Goal: Task Accomplishment & Management: Complete application form

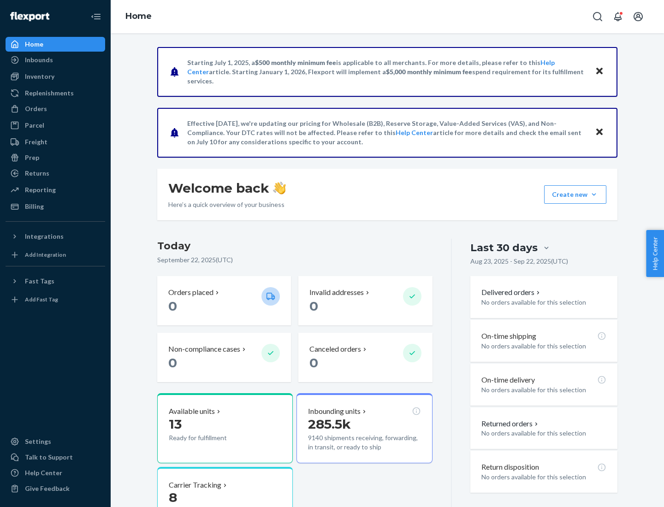
click at [594, 195] on button "Create new Create new inbound Create new order Create new product" at bounding box center [575, 194] width 62 height 18
click at [55, 60] on div "Inbounds" at bounding box center [55, 59] width 98 height 13
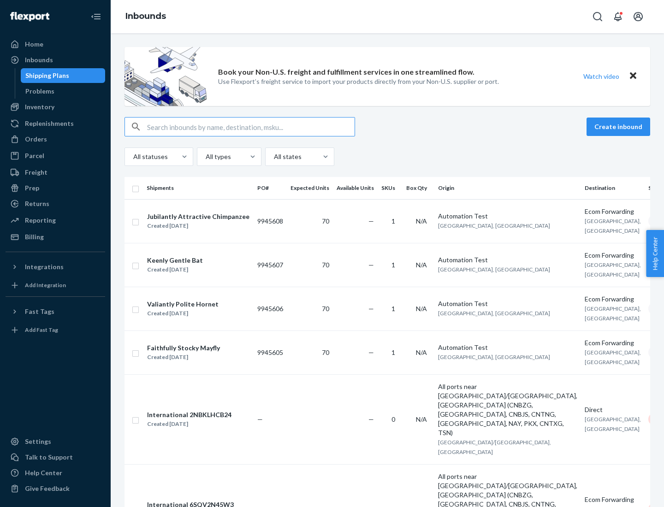
click at [620, 127] on button "Create inbound" at bounding box center [618, 127] width 64 height 18
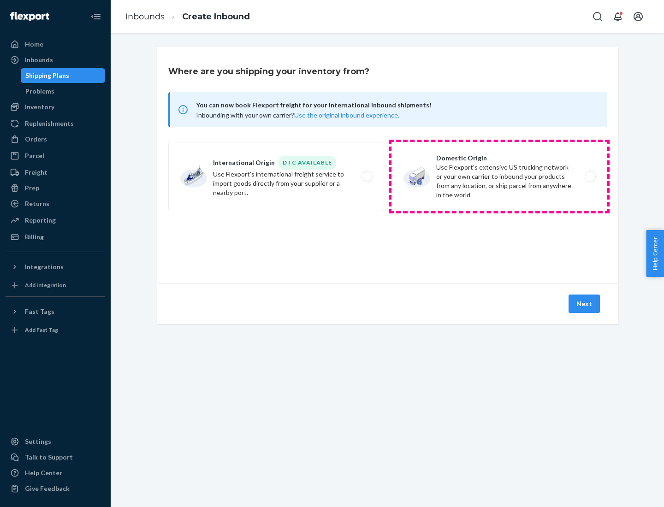
click at [499, 177] on label "Domestic Origin Use Flexport’s extensive US trucking network or your own carrie…" at bounding box center [499, 176] width 216 height 69
click at [590, 177] on input "Domestic Origin Use Flexport’s extensive US trucking network or your own carrie…" at bounding box center [593, 177] width 6 height 6
radio input "true"
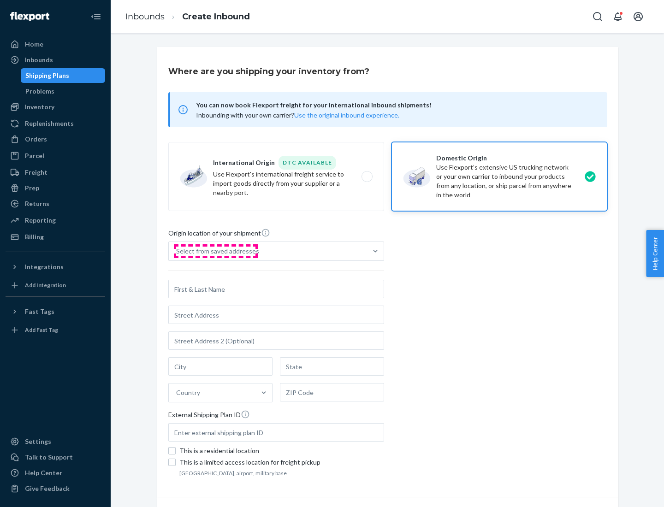
click at [215, 251] on div "Select from saved addresses" at bounding box center [217, 251] width 83 height 9
click at [177, 251] on input "Select from saved addresses" at bounding box center [176, 251] width 1 height 9
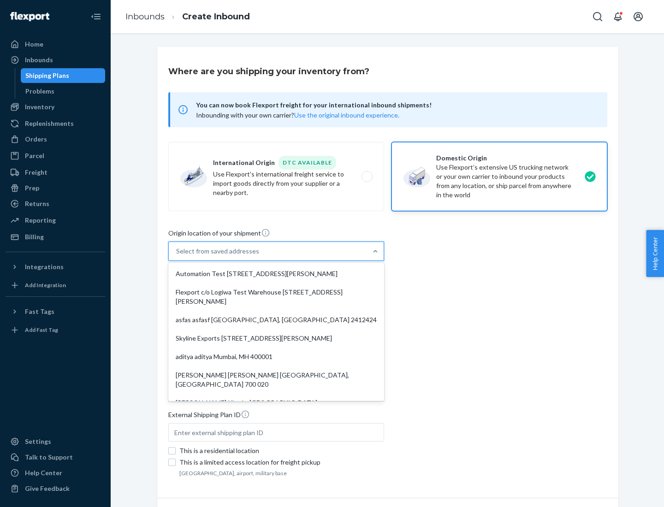
scroll to position [4, 0]
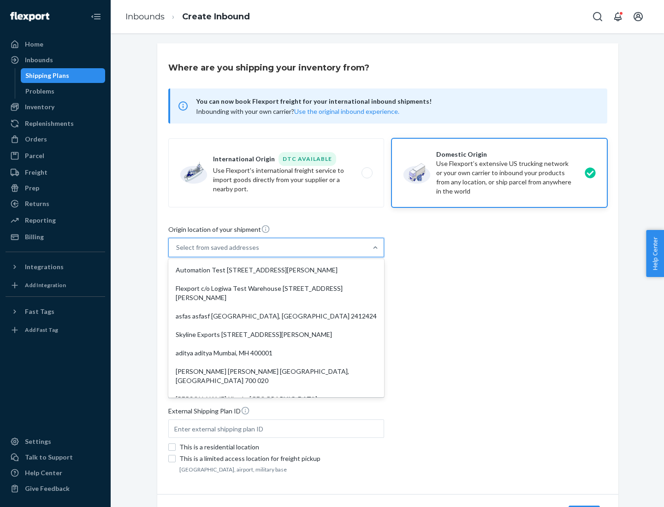
click at [276, 270] on div "Automation Test [STREET_ADDRESS][PERSON_NAME]" at bounding box center [276, 270] width 212 height 18
click at [177, 252] on input "option Automation Test [STREET_ADDRESS][PERSON_NAME]. 9 results available. Use …" at bounding box center [176, 247] width 1 height 9
type input "Automation Test"
type input "9th Floor"
type input "[GEOGRAPHIC_DATA]"
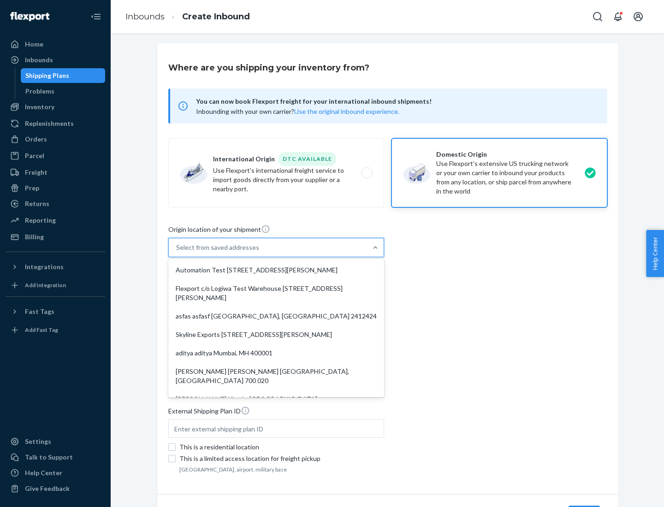
type input "CA"
type input "94104"
type input "[STREET_ADDRESS][PERSON_NAME]"
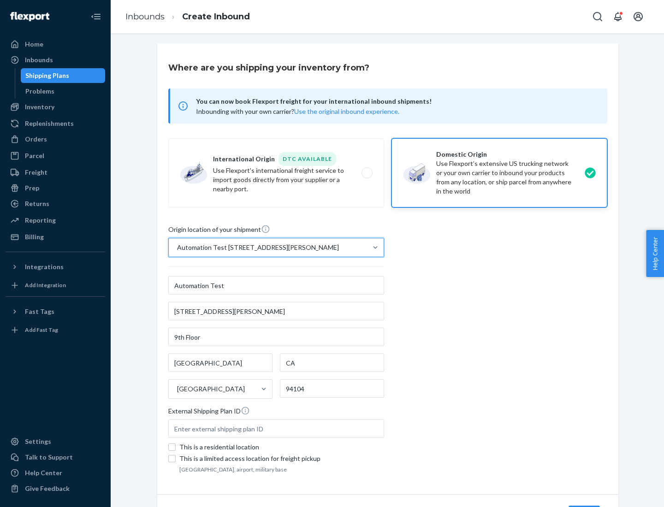
scroll to position [54, 0]
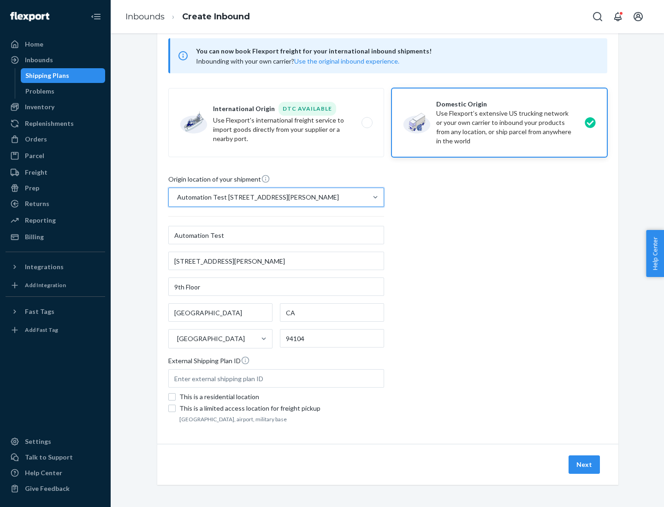
click at [585, 465] on button "Next" at bounding box center [583, 464] width 31 height 18
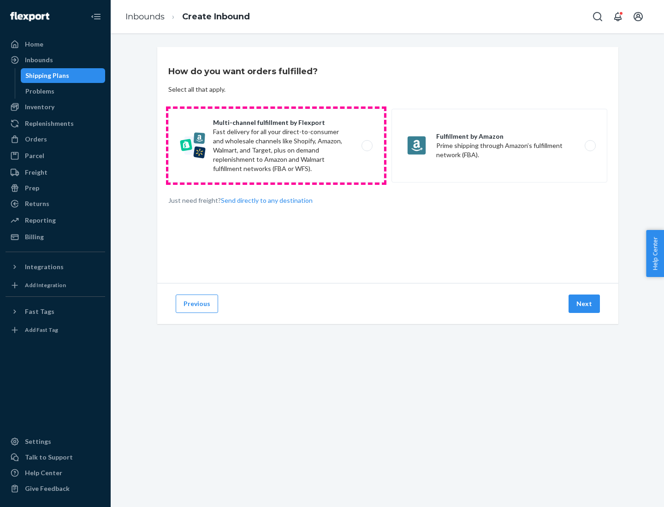
click at [276, 146] on label "Multi-channel fulfillment by Flexport Fast delivery for all your direct-to-cons…" at bounding box center [276, 146] width 216 height 74
click at [366, 146] on input "Multi-channel fulfillment by Flexport Fast delivery for all your direct-to-cons…" at bounding box center [369, 146] width 6 height 6
radio input "true"
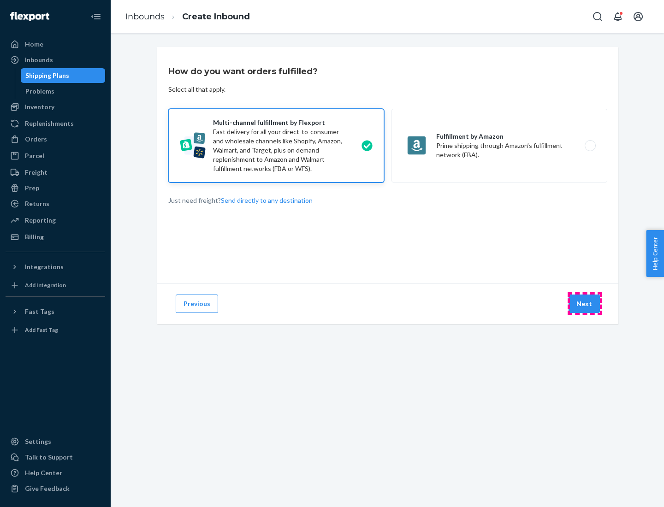
click at [585, 304] on button "Next" at bounding box center [583, 304] width 31 height 18
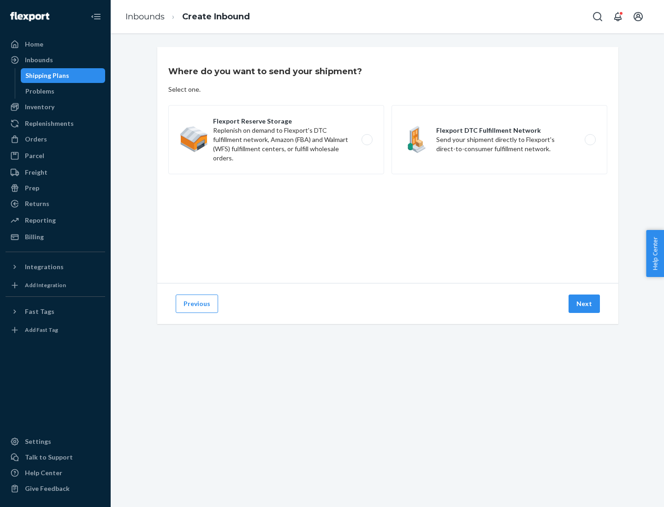
click at [499, 140] on label "Flexport DTC Fulfillment Network Send your shipment directly to Flexport's dire…" at bounding box center [499, 139] width 216 height 69
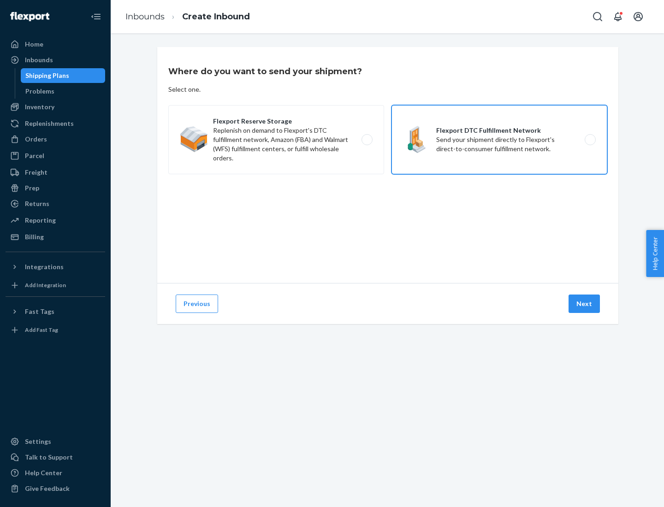
click at [590, 140] on input "Flexport DTC Fulfillment Network Send your shipment directly to Flexport's dire…" at bounding box center [593, 140] width 6 height 6
radio input "true"
click at [585, 304] on button "Next" at bounding box center [583, 304] width 31 height 18
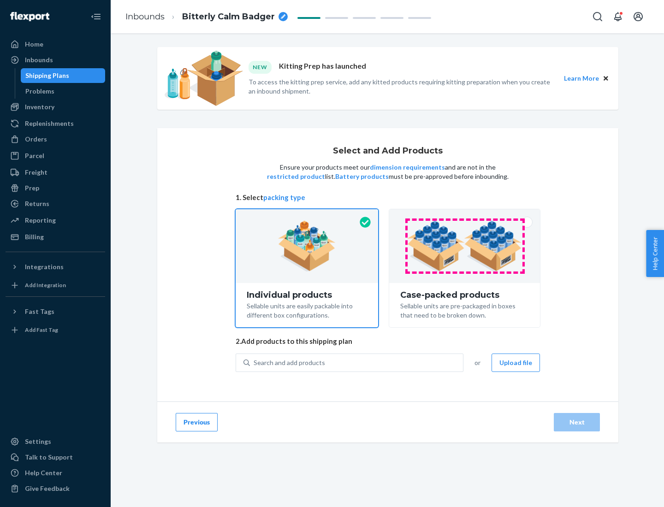
click at [465, 246] on img at bounding box center [464, 246] width 115 height 51
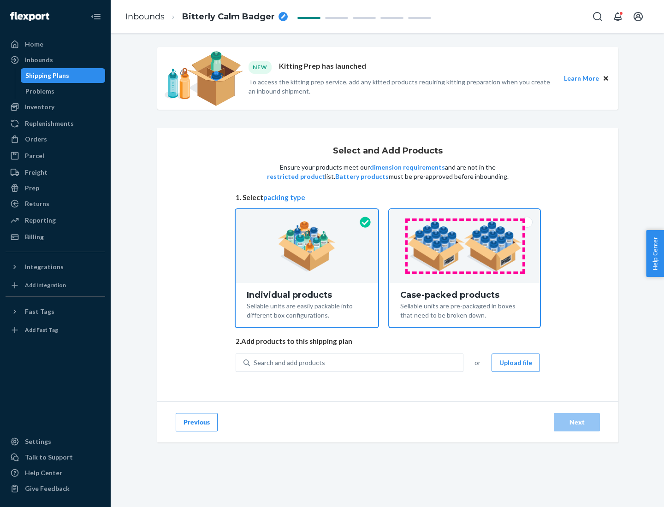
click at [465, 215] on input "Case-packed products Sellable units are pre-packaged in boxes that need to be b…" at bounding box center [464, 212] width 6 height 6
radio input "true"
radio input "false"
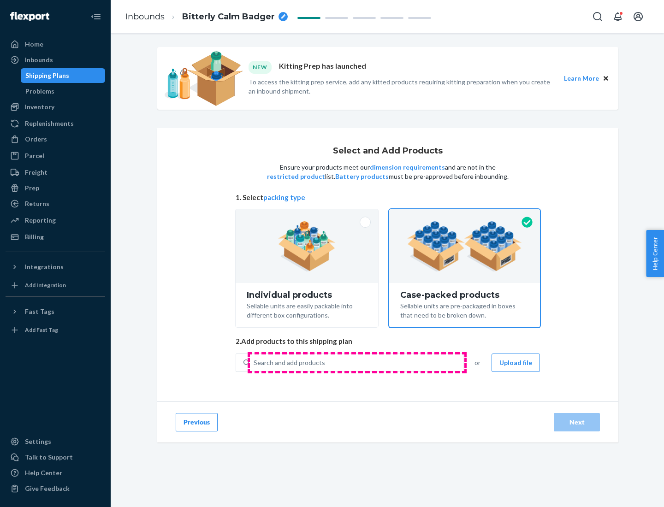
click at [357, 362] on div "Search and add products" at bounding box center [356, 362] width 213 height 17
click at [254, 362] on input "Search and add products" at bounding box center [254, 362] width 1 height 9
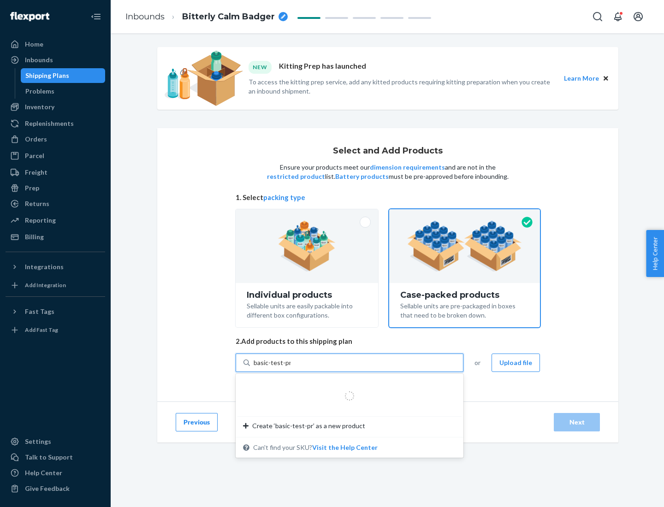
type input "basic-test-product-1"
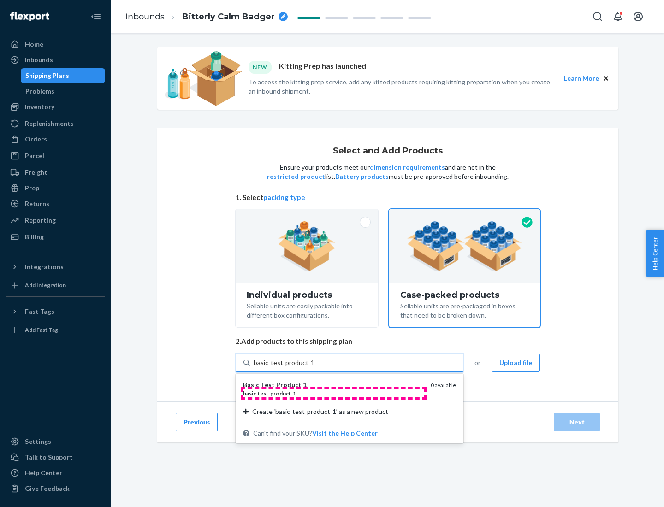
click at [333, 393] on div "basic - test - product - 1" at bounding box center [333, 394] width 180 height 8
click at [313, 367] on input "basic-test-product-1" at bounding box center [283, 362] width 59 height 9
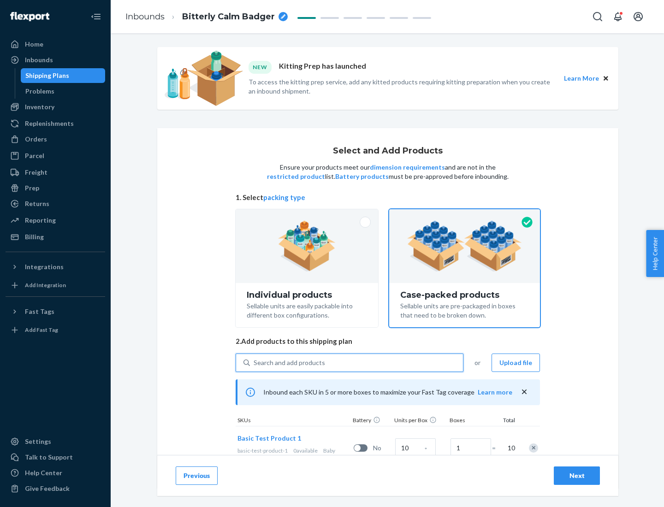
scroll to position [33, 0]
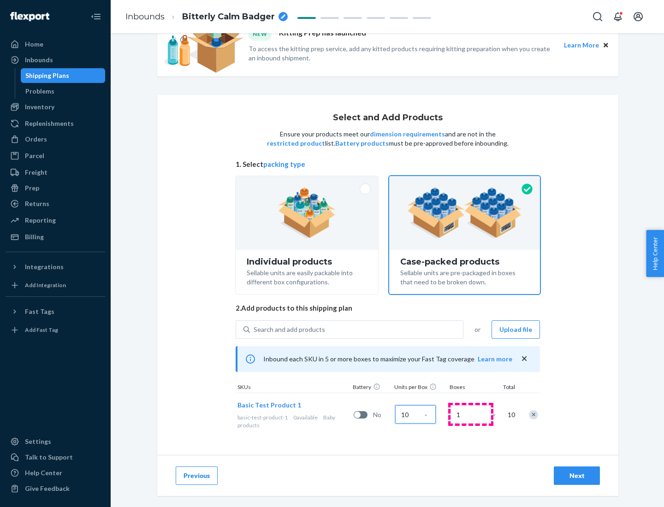
type input "10"
type input "7"
click at [577, 476] on div "Next" at bounding box center [576, 475] width 30 height 9
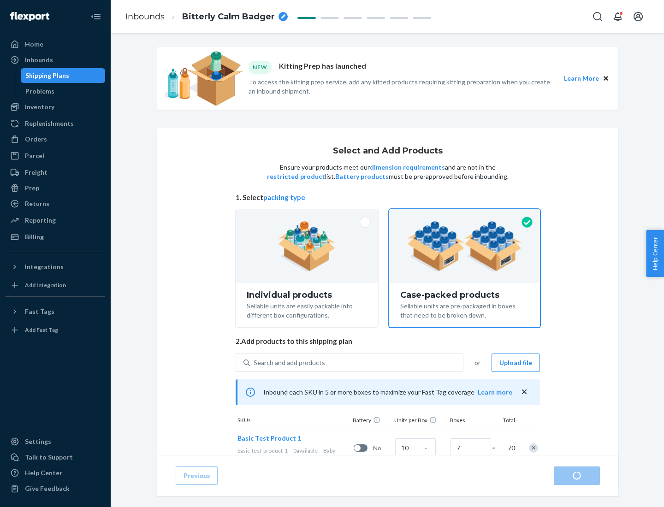
radio input "true"
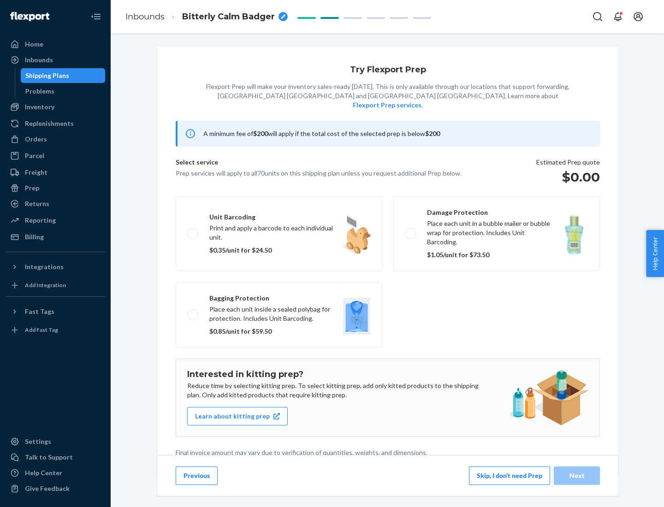
scroll to position [2, 0]
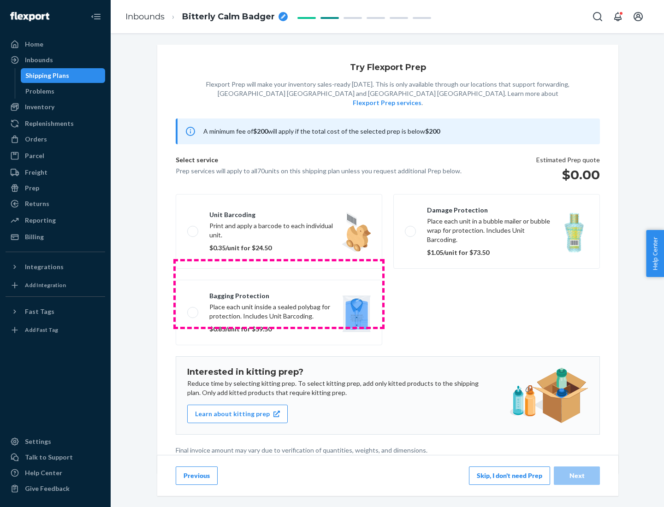
click at [279, 294] on label "Bagging protection Place each unit inside a sealed polybag for protection. Incl…" at bounding box center [279, 312] width 207 height 65
click at [193, 309] on input "Bagging protection Place each unit inside a sealed polybag for protection. Incl…" at bounding box center [190, 312] width 6 height 6
checkbox input "true"
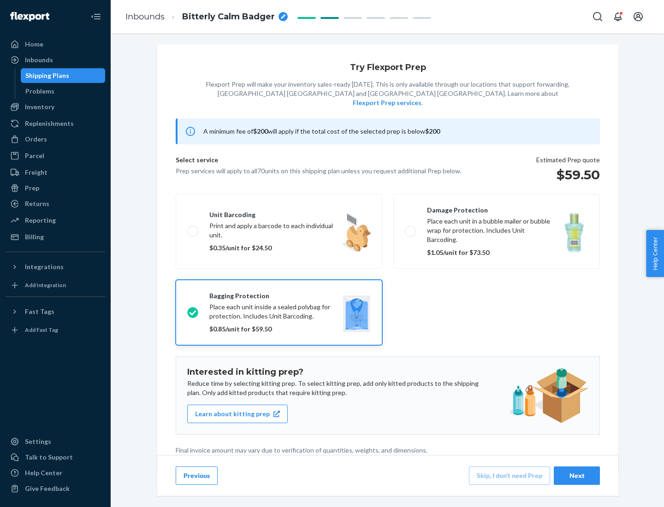
click at [577, 475] on div "Next" at bounding box center [576, 475] width 30 height 9
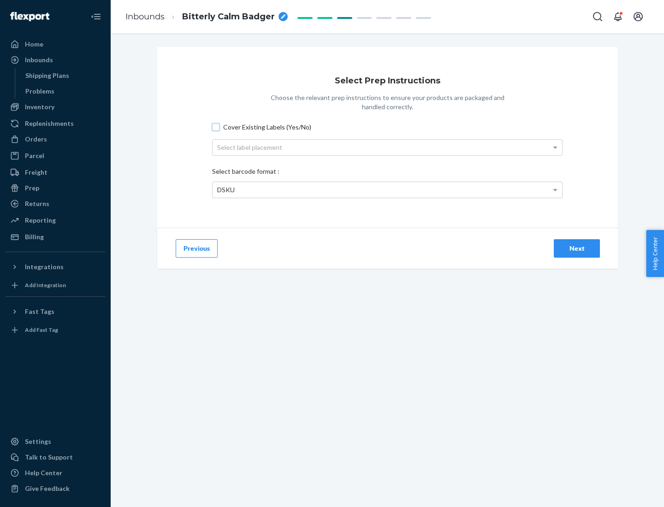
click at [216, 127] on input "Cover Existing Labels (Yes/No)" at bounding box center [215, 127] width 7 height 7
checkbox input "true"
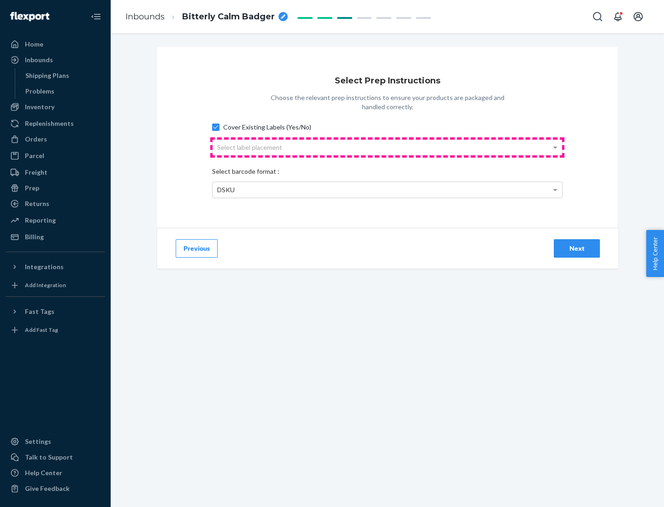
click at [387, 147] on div "Select label placement" at bounding box center [387, 148] width 349 height 16
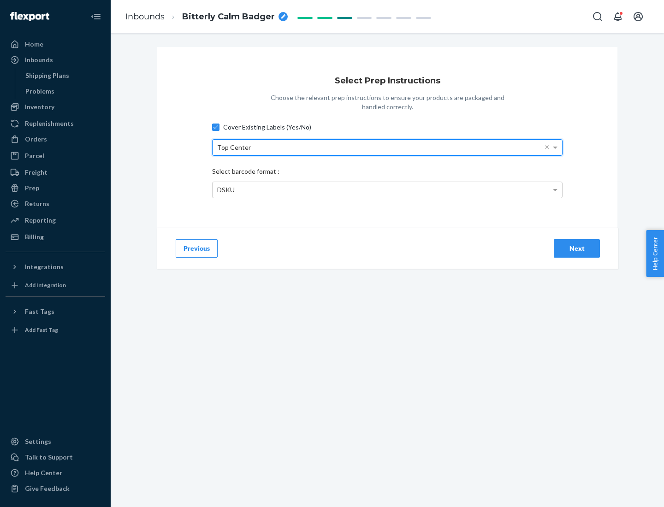
click at [387, 189] on div "DSKU" at bounding box center [387, 190] width 349 height 16
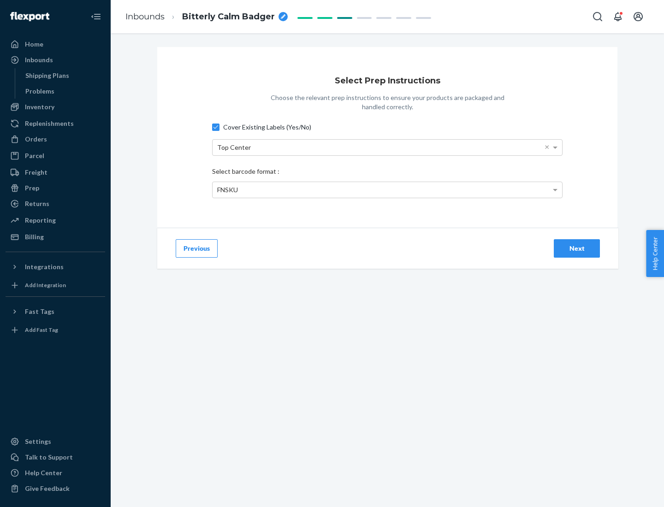
click at [577, 248] on div "Next" at bounding box center [576, 248] width 30 height 9
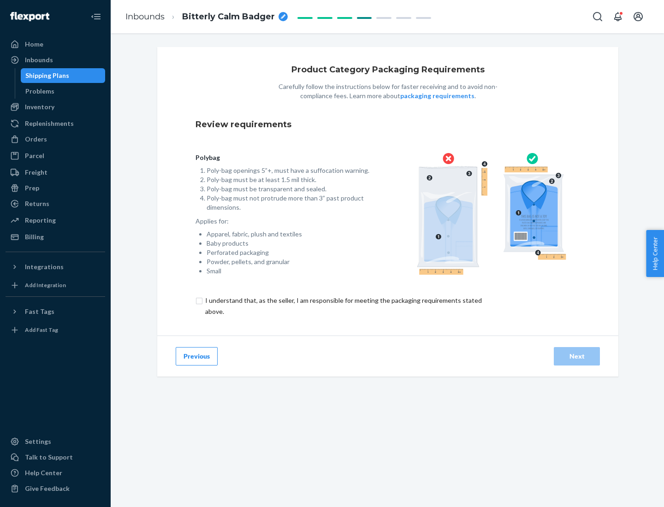
click at [343, 306] on input "checkbox" at bounding box center [348, 306] width 307 height 22
checkbox input "true"
click at [577, 356] on div "Next" at bounding box center [576, 356] width 30 height 9
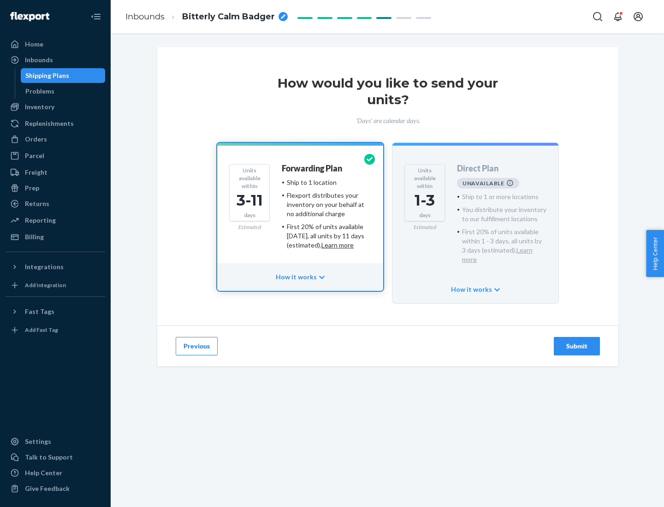
click at [313, 168] on h4 "Forwarding Plan" at bounding box center [312, 168] width 60 height 9
click at [577, 342] on div "Submit" at bounding box center [576, 346] width 30 height 9
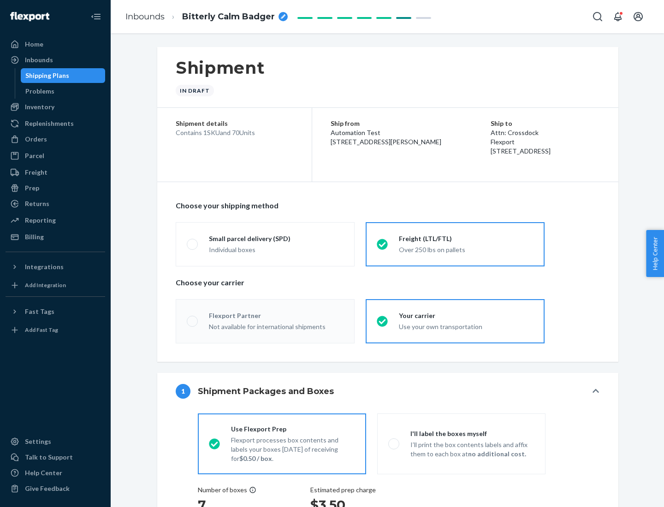
radio input "true"
radio input "false"
radio input "true"
radio input "false"
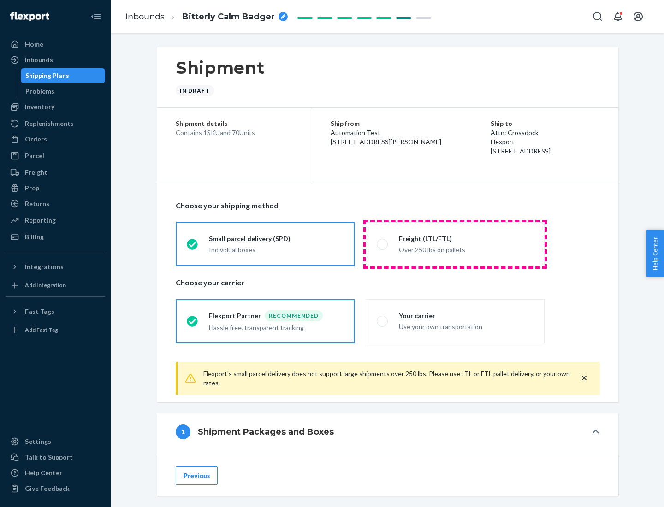
click at [455, 244] on div "Over 250 lbs on pallets" at bounding box center [466, 248] width 135 height 11
click at [383, 244] on input "Freight (LTL/FTL) Over 250 lbs on pallets" at bounding box center [380, 244] width 6 height 6
radio input "true"
radio input "false"
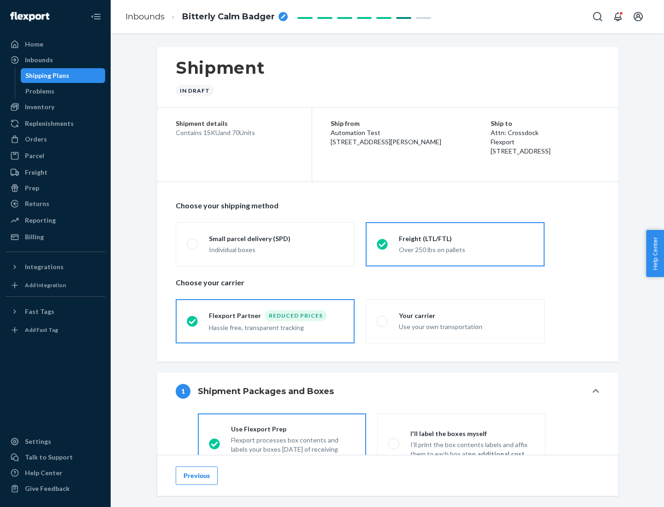
scroll to position [51, 0]
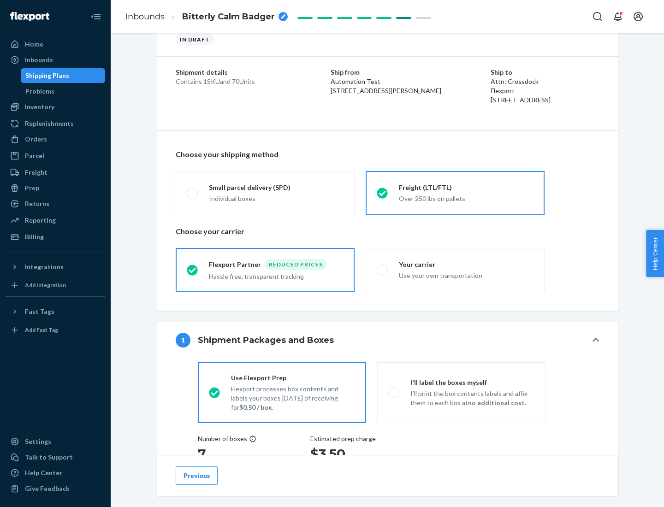
click at [455, 270] on div "Use your own transportation" at bounding box center [466, 274] width 135 height 11
click at [383, 270] on input "Your carrier Use your own transportation" at bounding box center [380, 270] width 6 height 6
radio input "true"
radio input "false"
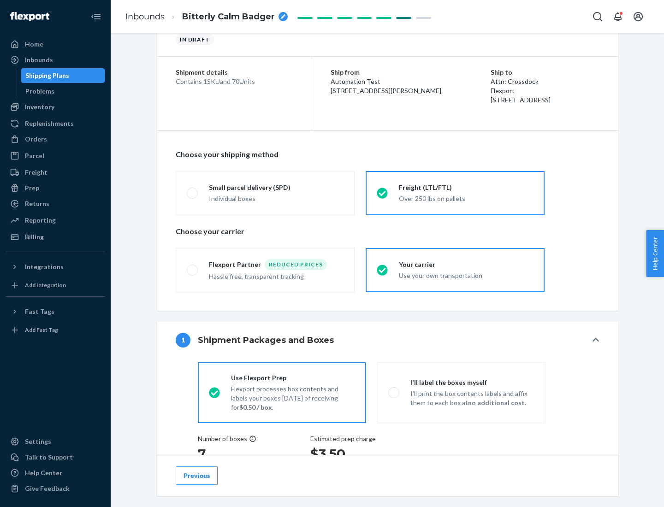
scroll to position [174, 0]
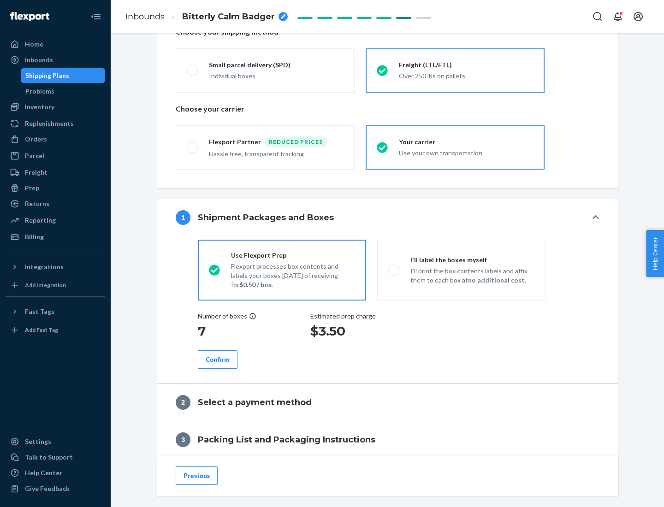
click at [461, 270] on p "I’ll print the box contents labels and affix them to each box at no additional …" at bounding box center [472, 275] width 124 height 18
click at [394, 270] on input "I'll label the boxes myself I’ll print the box contents labels and affix them t…" at bounding box center [391, 270] width 6 height 6
radio input "true"
radio input "false"
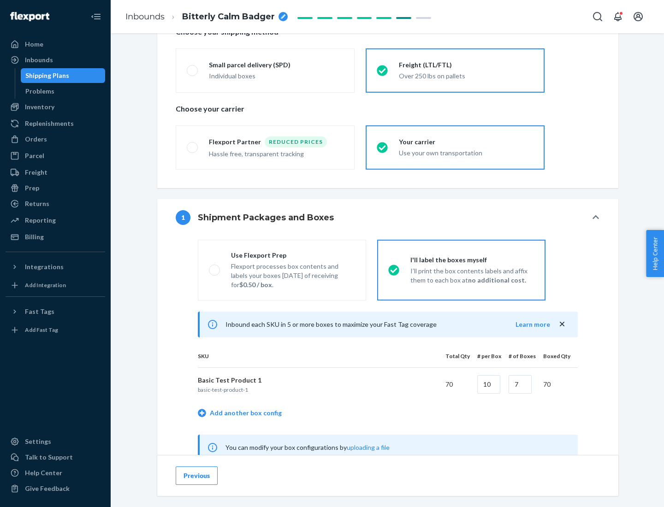
scroll to position [288, 0]
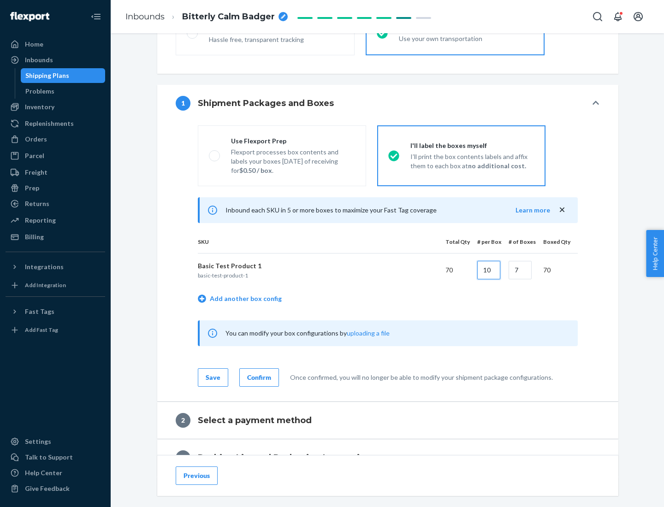
type input "10"
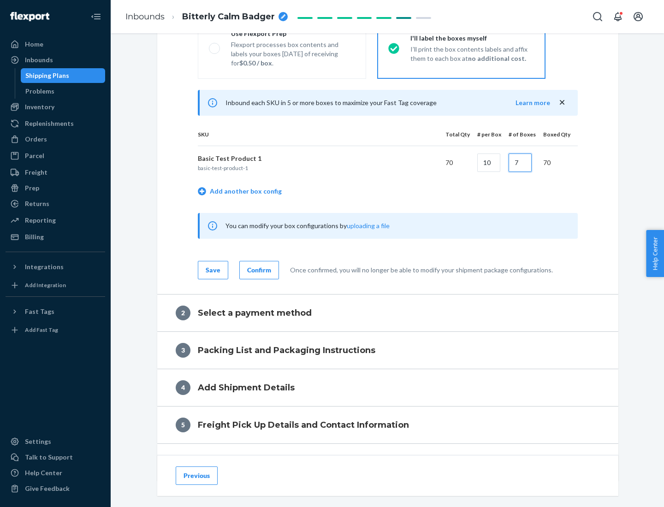
type input "7"
click at [258, 270] on div "Confirm" at bounding box center [259, 270] width 24 height 9
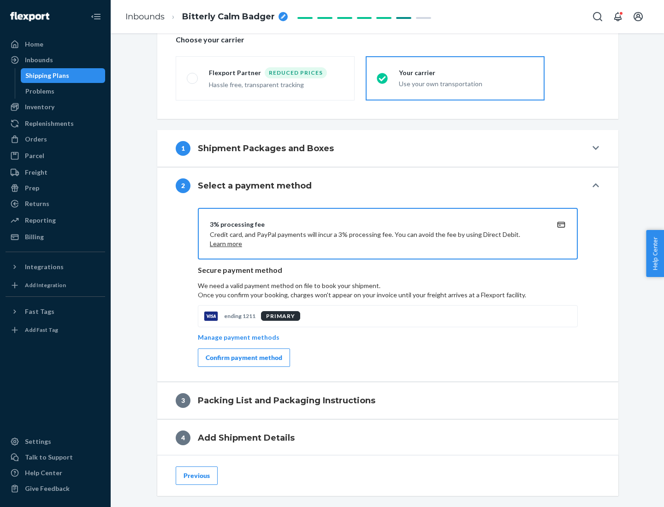
scroll to position [331, 0]
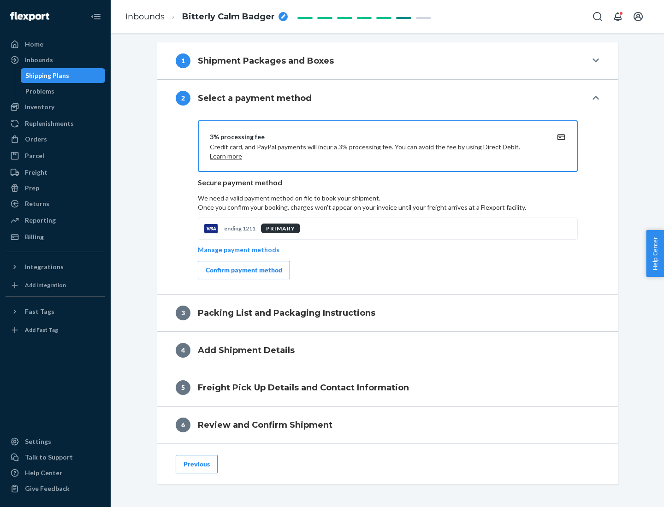
click at [243, 270] on div "Confirm payment method" at bounding box center [244, 270] width 77 height 9
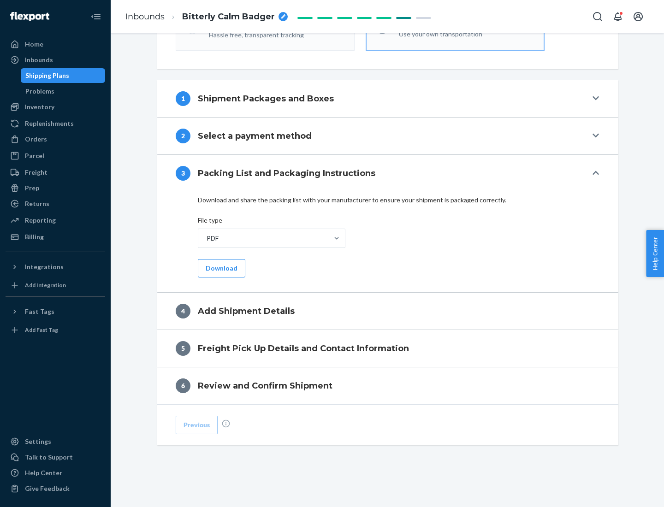
scroll to position [291, 0]
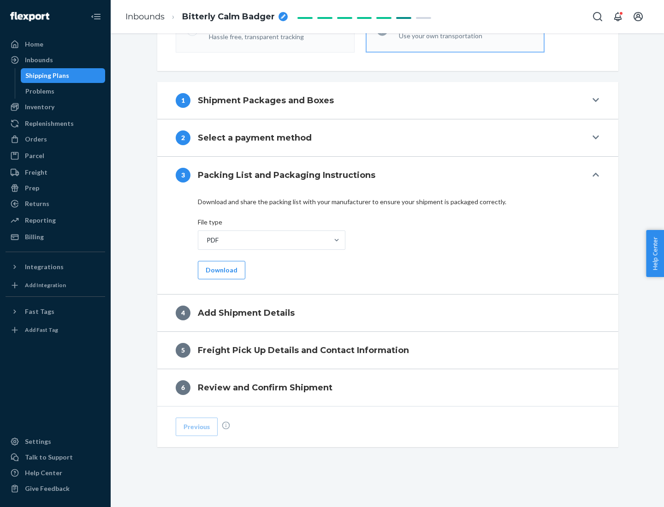
click at [220, 270] on button "Download" at bounding box center [221, 270] width 47 height 18
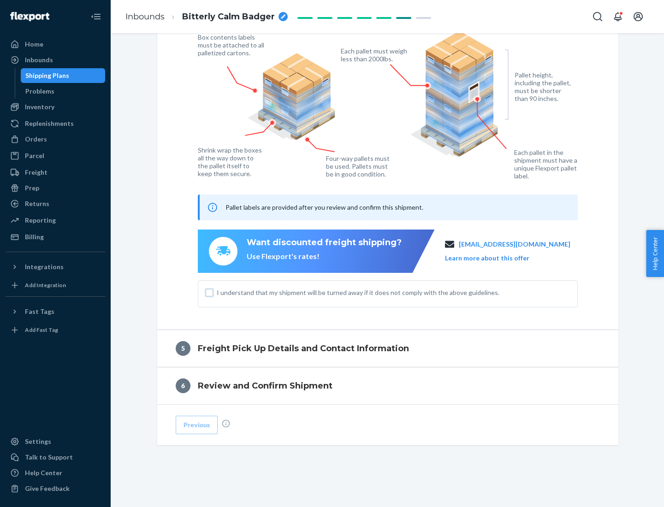
click at [209, 292] on input "I understand that my shipment will be turned away if it does not comply with th…" at bounding box center [209, 292] width 7 height 7
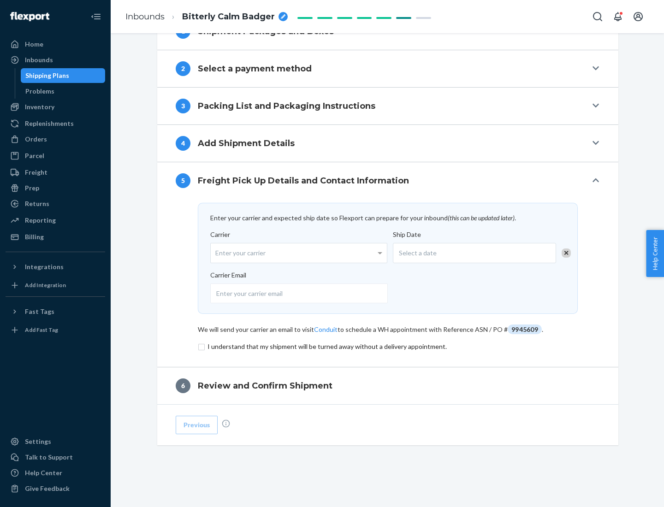
scroll to position [360, 0]
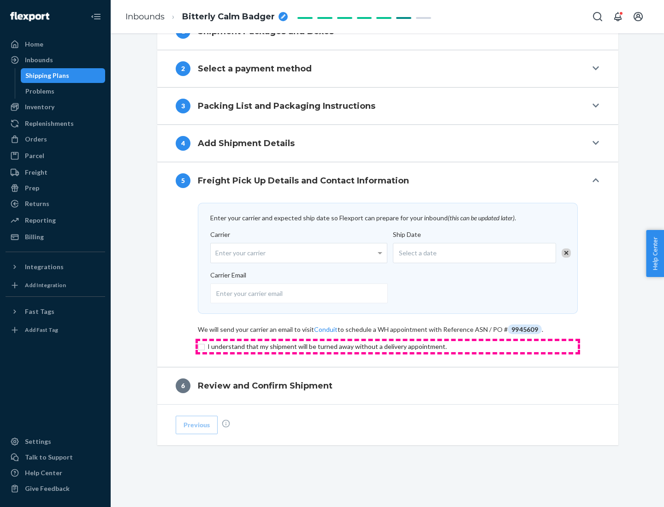
click at [388, 346] on input "checkbox" at bounding box center [388, 346] width 380 height 11
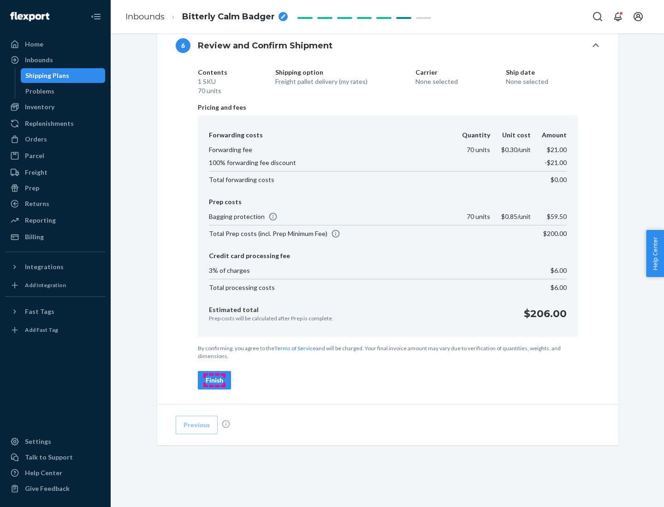
click at [214, 380] on div "Finish" at bounding box center [215, 380] width 18 height 9
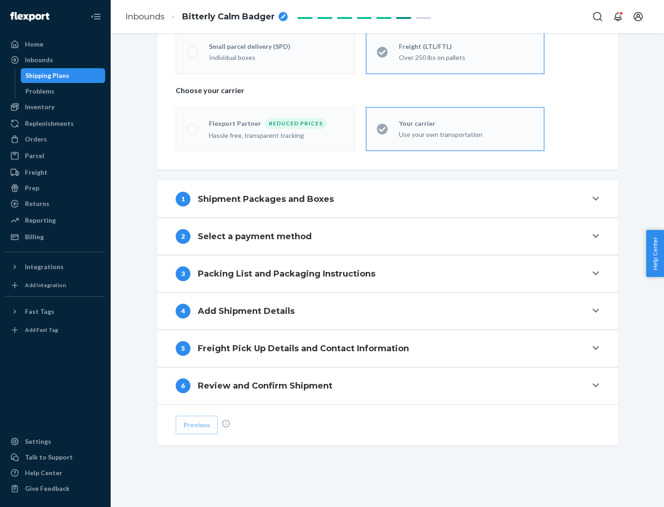
scroll to position [192, 0]
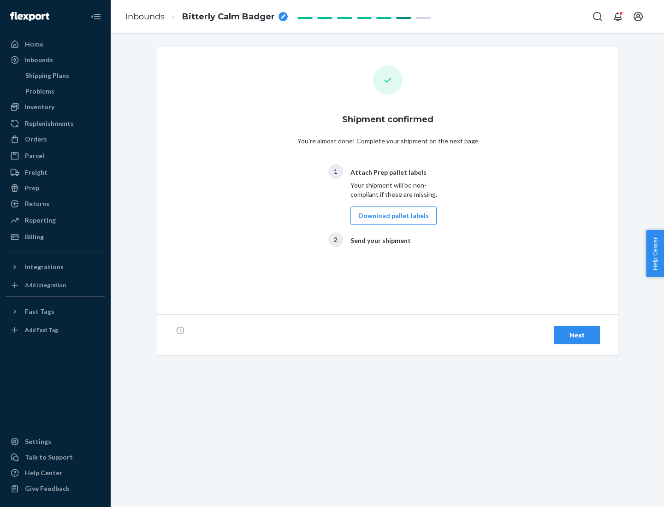
click at [391, 216] on button "Download pallet labels" at bounding box center [393, 216] width 86 height 18
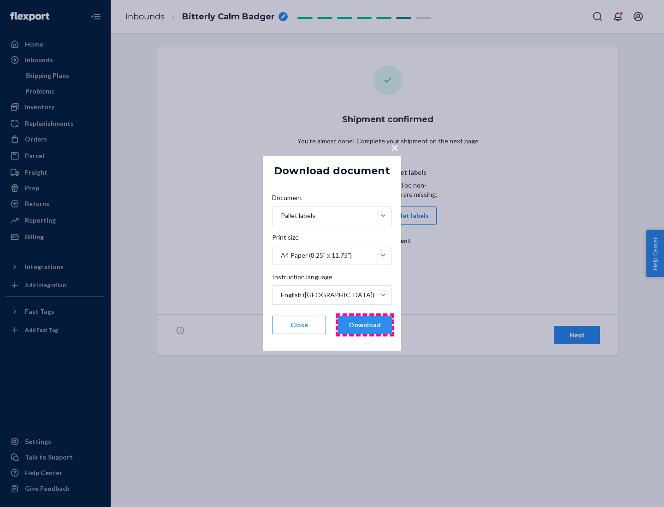
click at [365, 325] on button "Download" at bounding box center [365, 325] width 54 height 18
click at [394, 147] on span "×" at bounding box center [394, 148] width 7 height 16
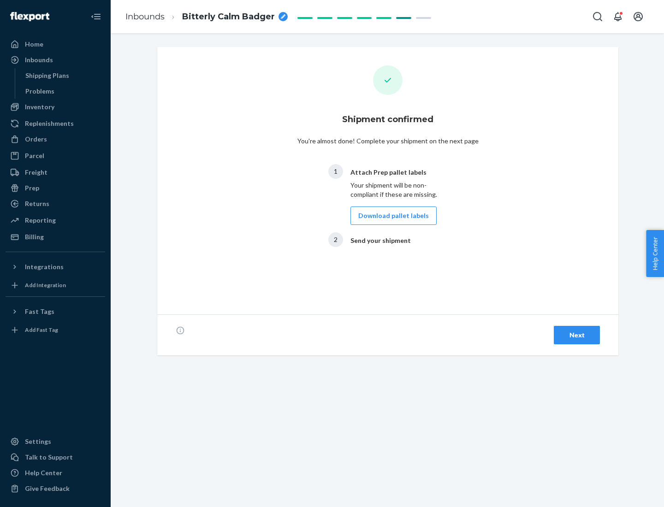
click at [577, 335] on div "Next" at bounding box center [576, 335] width 30 height 9
